Goal: Transaction & Acquisition: Purchase product/service

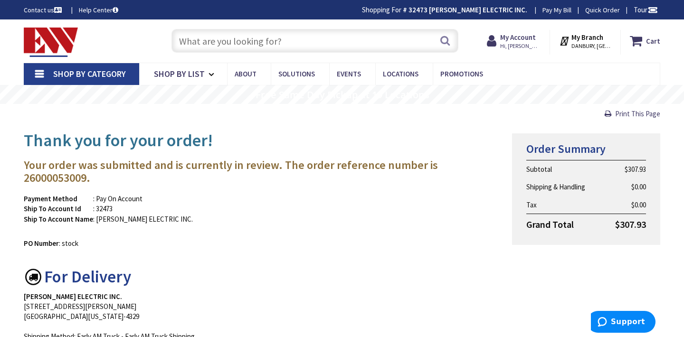
click at [209, 40] on input "text" at bounding box center [314, 41] width 287 height 24
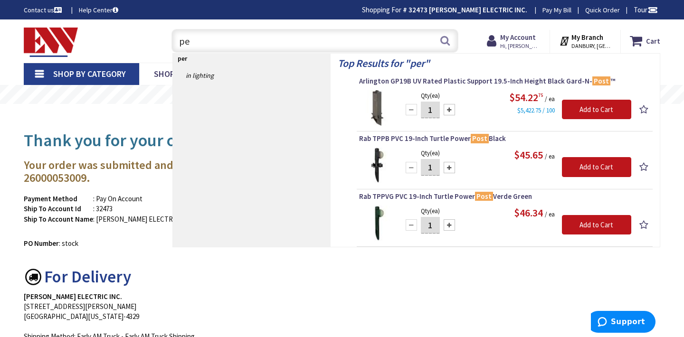
type input "p"
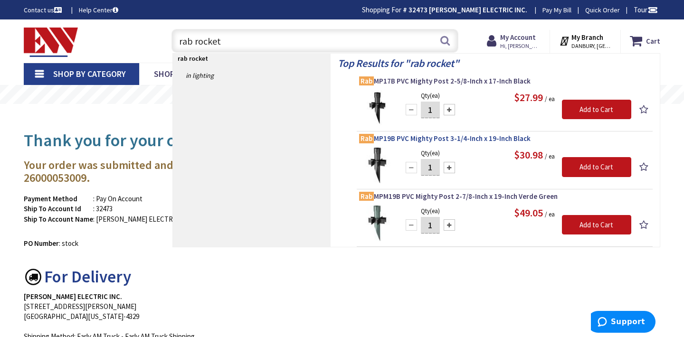
type input "rab rocket"
click at [429, 136] on span "Rab MP19B PVC Mighty Post 3-1/4-Inch x 19-Inch Black" at bounding box center [504, 138] width 291 height 9
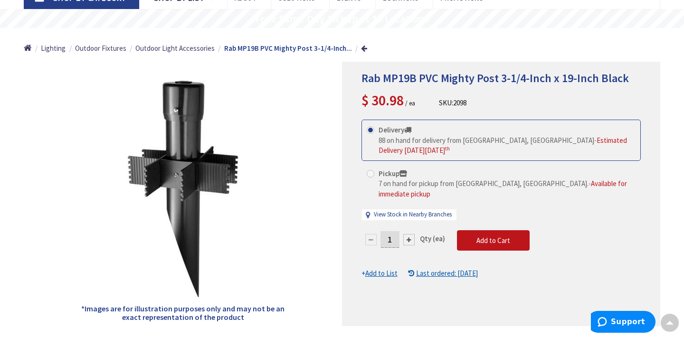
scroll to position [95, 0]
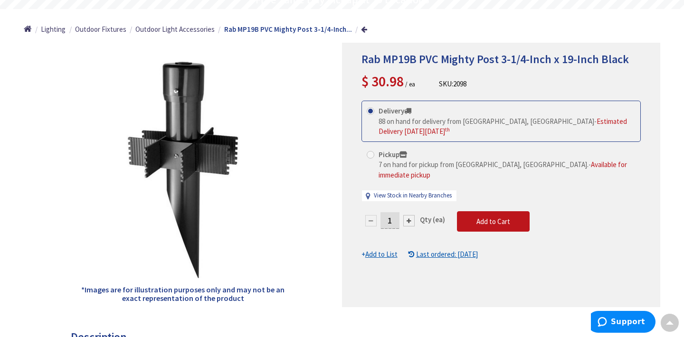
click at [408, 215] on div at bounding box center [408, 220] width 11 height 11
type input "2"
click at [490, 217] on span "Add to Cart" at bounding box center [493, 221] width 34 height 9
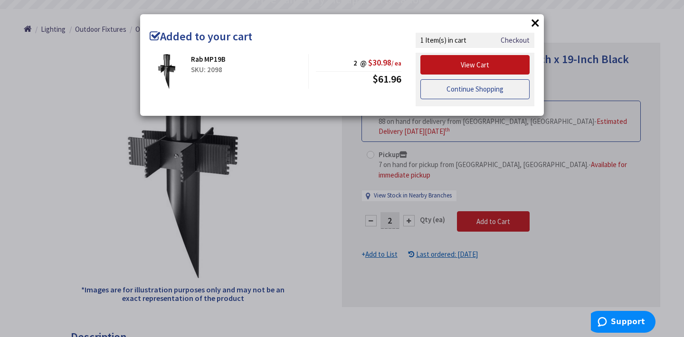
click at [498, 92] on link "Continue Shopping" at bounding box center [474, 89] width 109 height 20
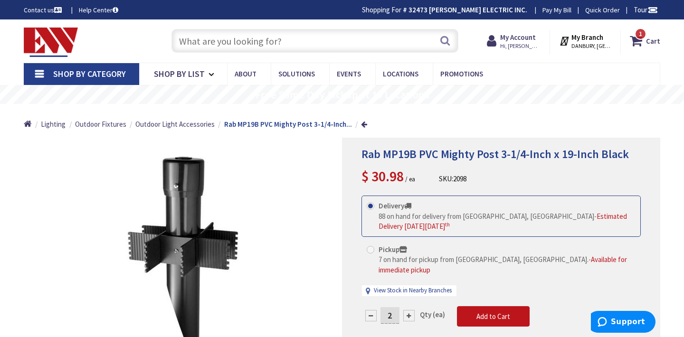
click at [283, 40] on input "text" at bounding box center [314, 41] width 287 height 24
click at [67, 69] on span "Shop By Category" at bounding box center [89, 73] width 73 height 11
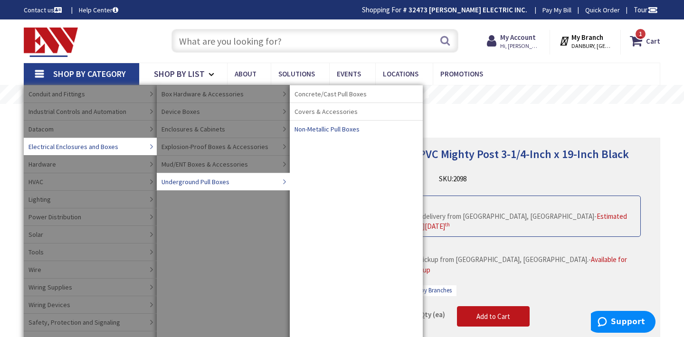
click at [330, 128] on span "Non-Metallic Pull Boxes" at bounding box center [326, 128] width 65 height 9
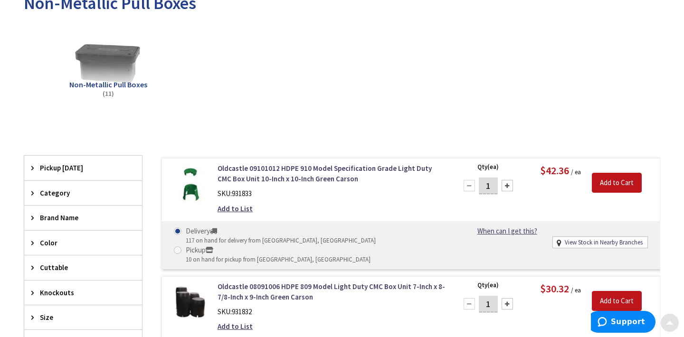
scroll to position [152, 0]
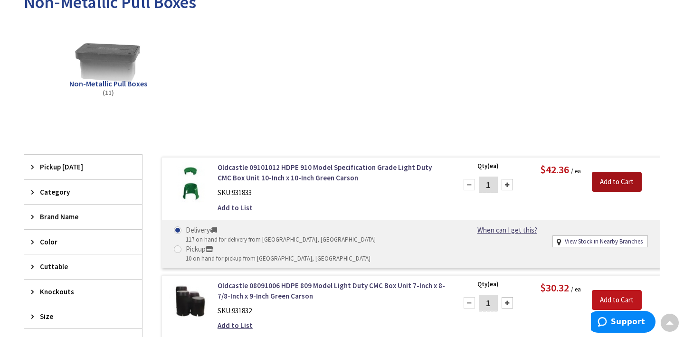
click at [630, 187] on input "Add to Cart" at bounding box center [617, 182] width 50 height 20
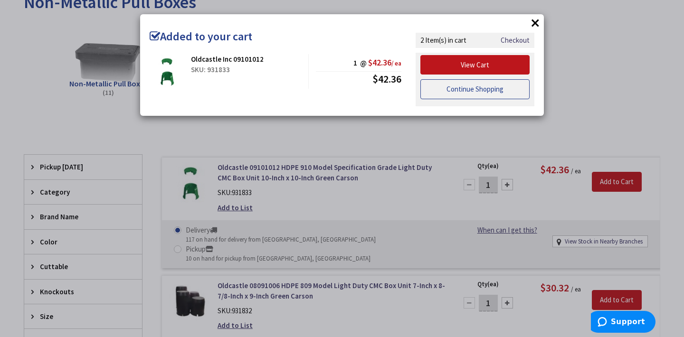
click at [509, 94] on link "Continue Shopping" at bounding box center [474, 89] width 109 height 20
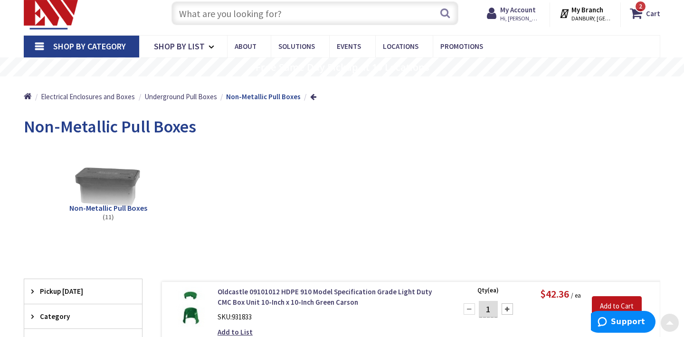
scroll to position [0, 0]
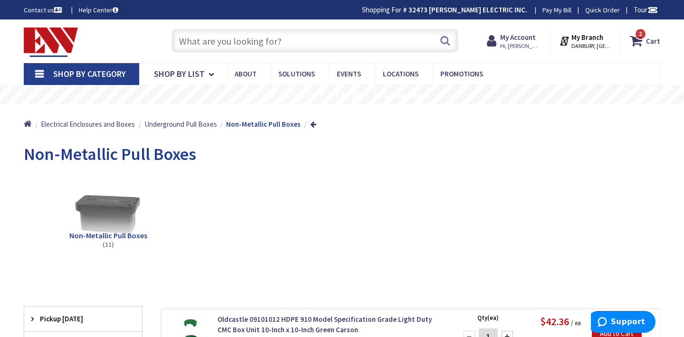
click at [349, 43] on input "text" at bounding box center [314, 41] width 287 height 24
click at [640, 36] on span "2" at bounding box center [640, 34] width 3 height 8
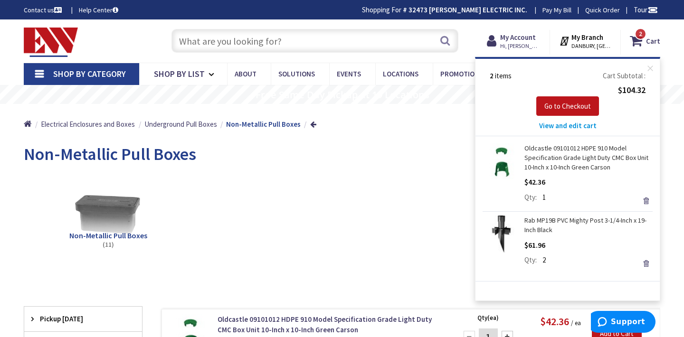
click at [351, 43] on input "text" at bounding box center [314, 41] width 287 height 24
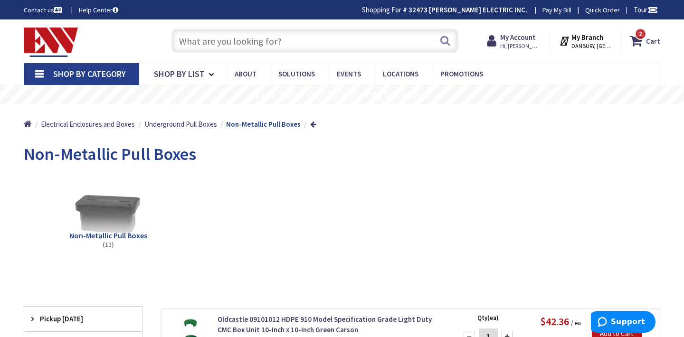
click at [351, 44] on input "text" at bounding box center [314, 41] width 287 height 24
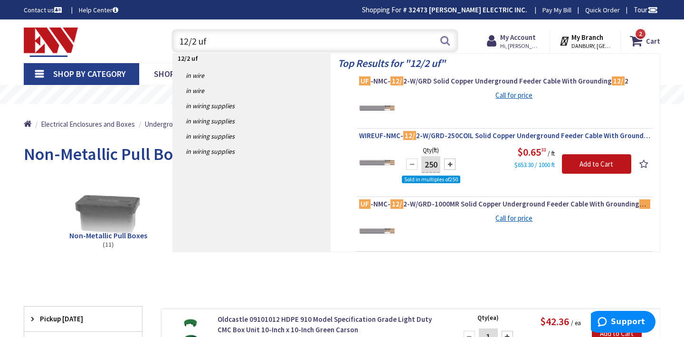
type input "12/2 uf"
click at [502, 138] on span "WIREUF-NMC- 12/ 2-W/GRD-250COIL Solid Copper Underground Feeder Cable With Grou…" at bounding box center [504, 135] width 291 height 9
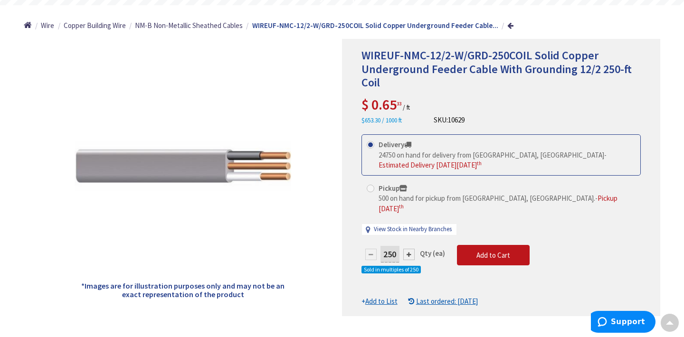
scroll to position [114, 0]
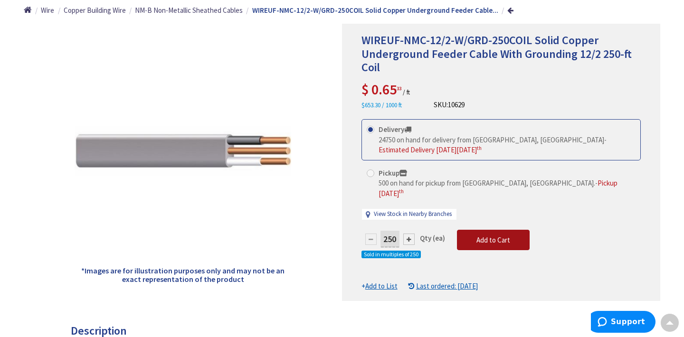
click at [512, 230] on button "Add to Cart" at bounding box center [493, 240] width 73 height 21
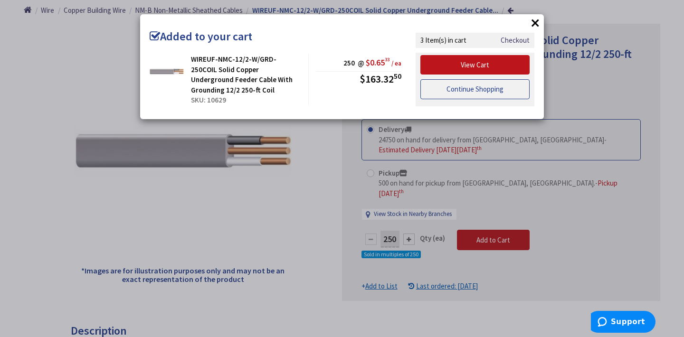
click at [499, 85] on link "Continue Shopping" at bounding box center [474, 89] width 109 height 20
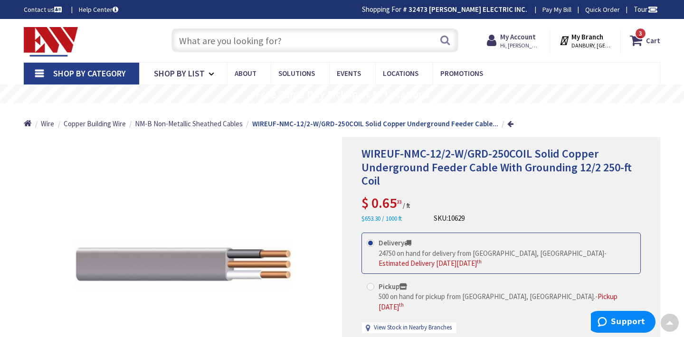
scroll to position [0, 0]
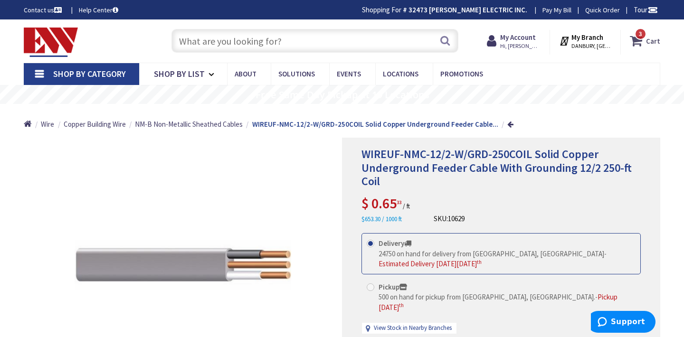
click at [646, 37] on span "3 3 items" at bounding box center [640, 34] width 12 height 12
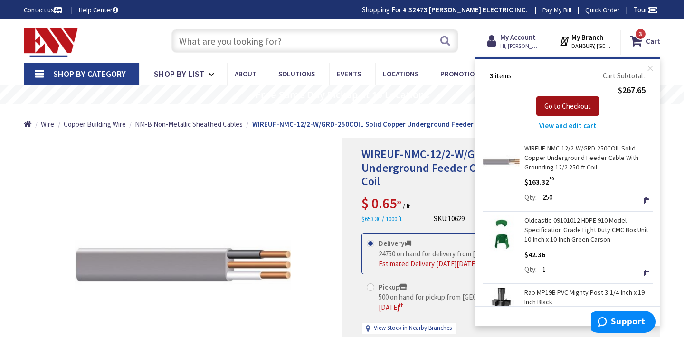
click at [582, 103] on span "Go to Checkout" at bounding box center [567, 106] width 47 height 9
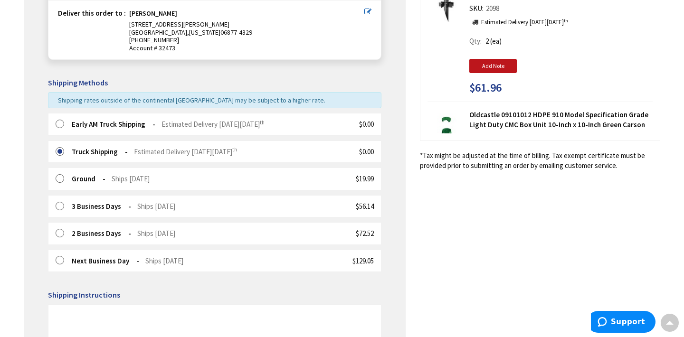
scroll to position [171, 0]
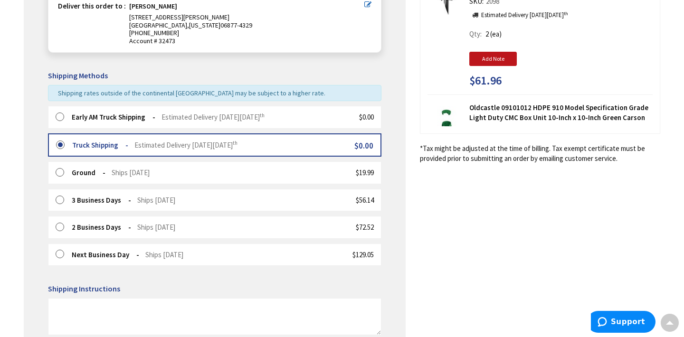
click at [62, 115] on label at bounding box center [63, 117] width 15 height 9
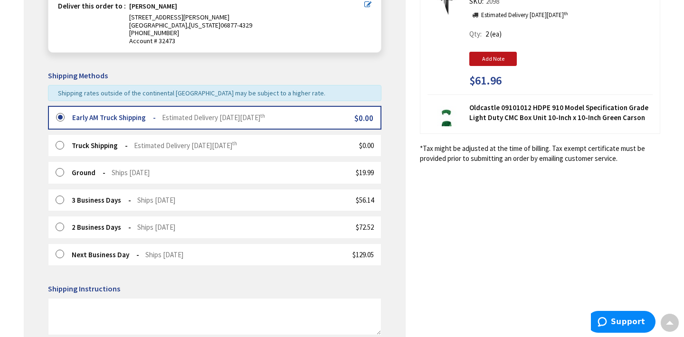
click at [425, 199] on div "Shipping Review & Payment Estimated Total $267.65 3 Some items on your order ar…" at bounding box center [342, 188] width 636 height 621
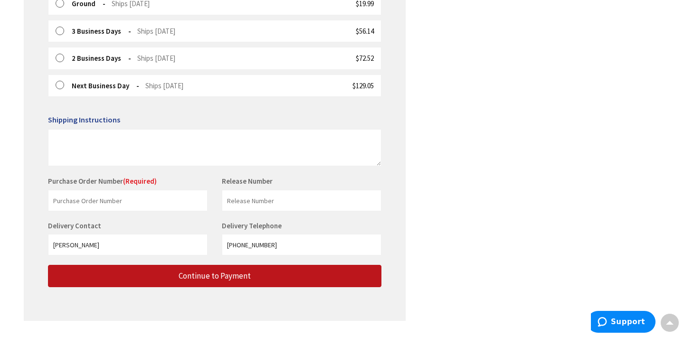
scroll to position [342, 0]
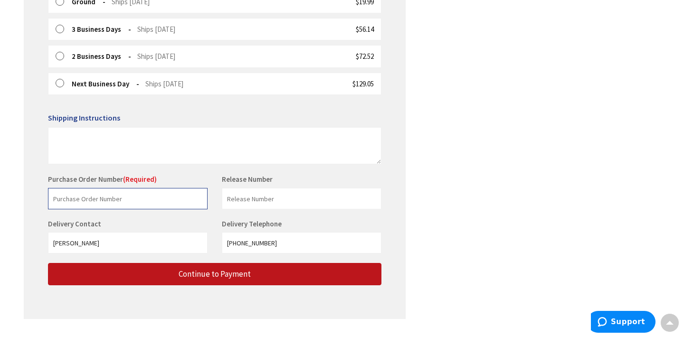
click at [164, 190] on input "text" at bounding box center [128, 198] width 160 height 21
type input "stock"
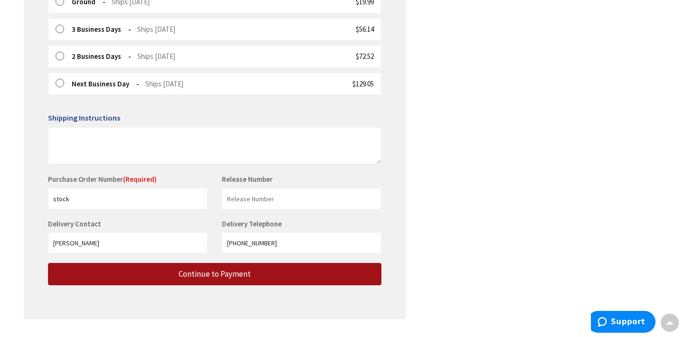
click at [161, 272] on button "Continue to Payment" at bounding box center [214, 274] width 333 height 22
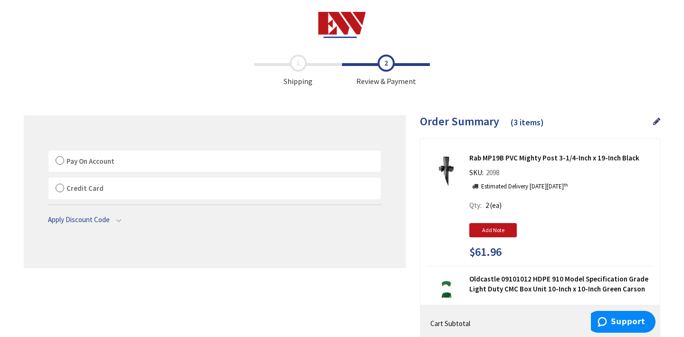
click at [60, 160] on label "Pay On Account" at bounding box center [214, 162] width 332 height 22
click at [48, 152] on input "Pay On Account" at bounding box center [48, 152] width 0 height 0
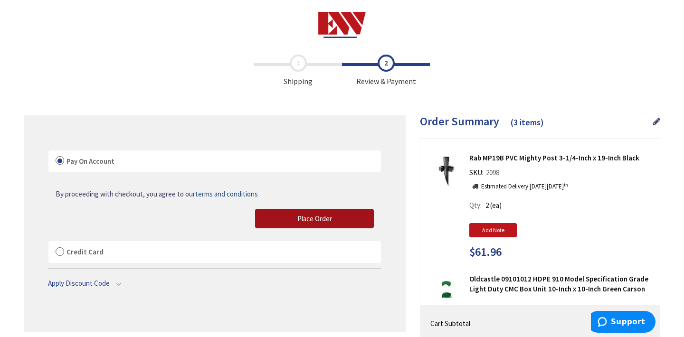
click at [302, 225] on button "Place Order" at bounding box center [314, 219] width 119 height 20
